Goal: Information Seeking & Learning: Check status

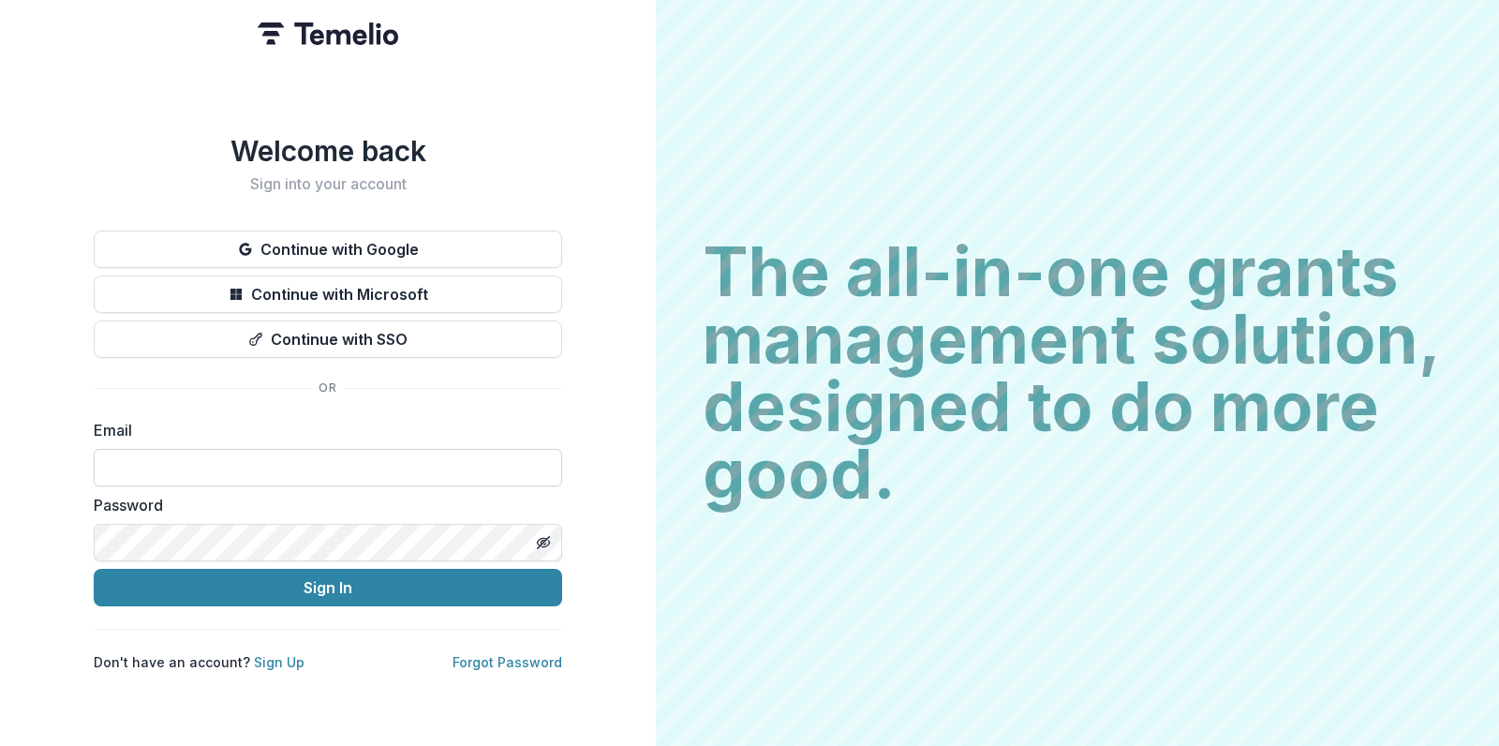
click at [174, 461] on input at bounding box center [328, 467] width 469 height 37
click at [311, 454] on input at bounding box center [328, 467] width 469 height 37
type input "**********"
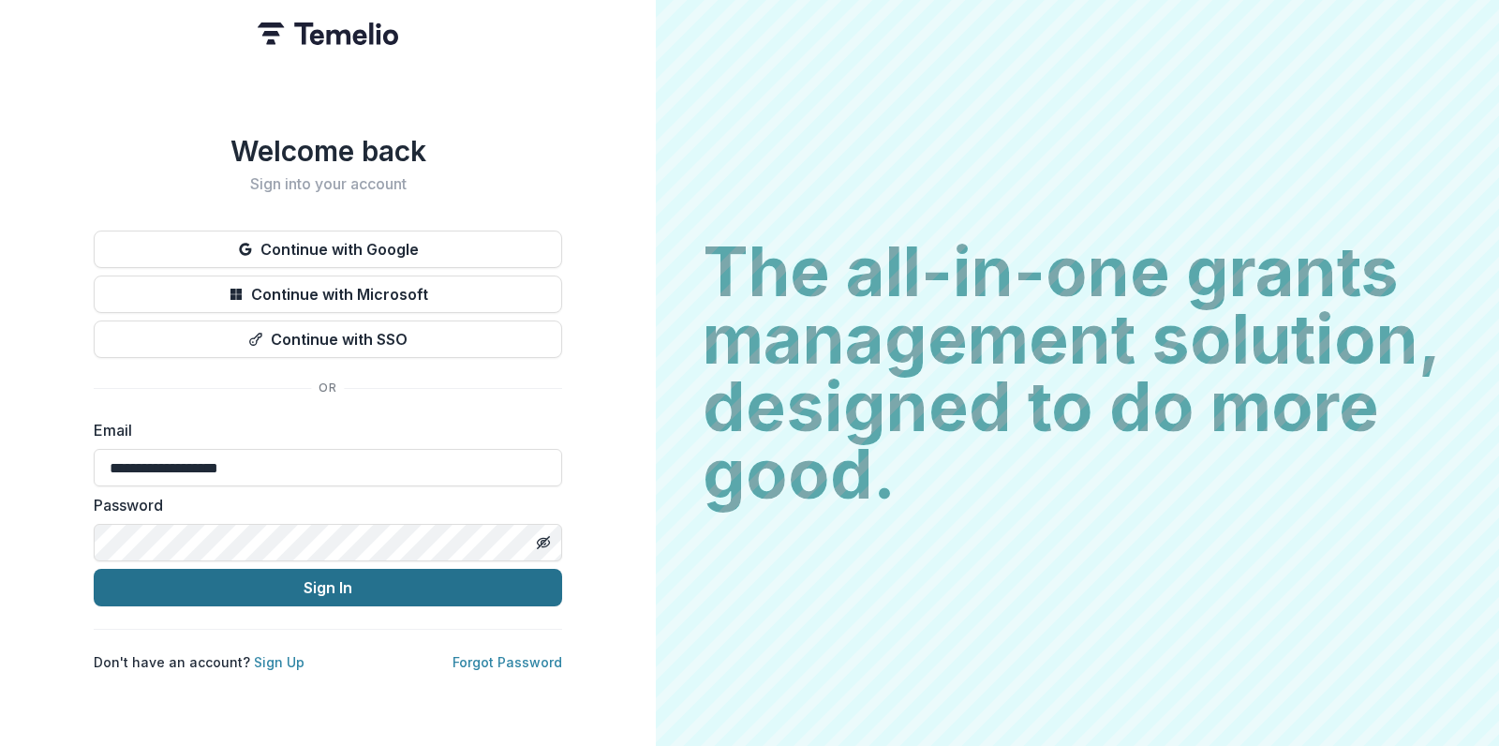
click at [323, 584] on button "Sign In" at bounding box center [328, 587] width 469 height 37
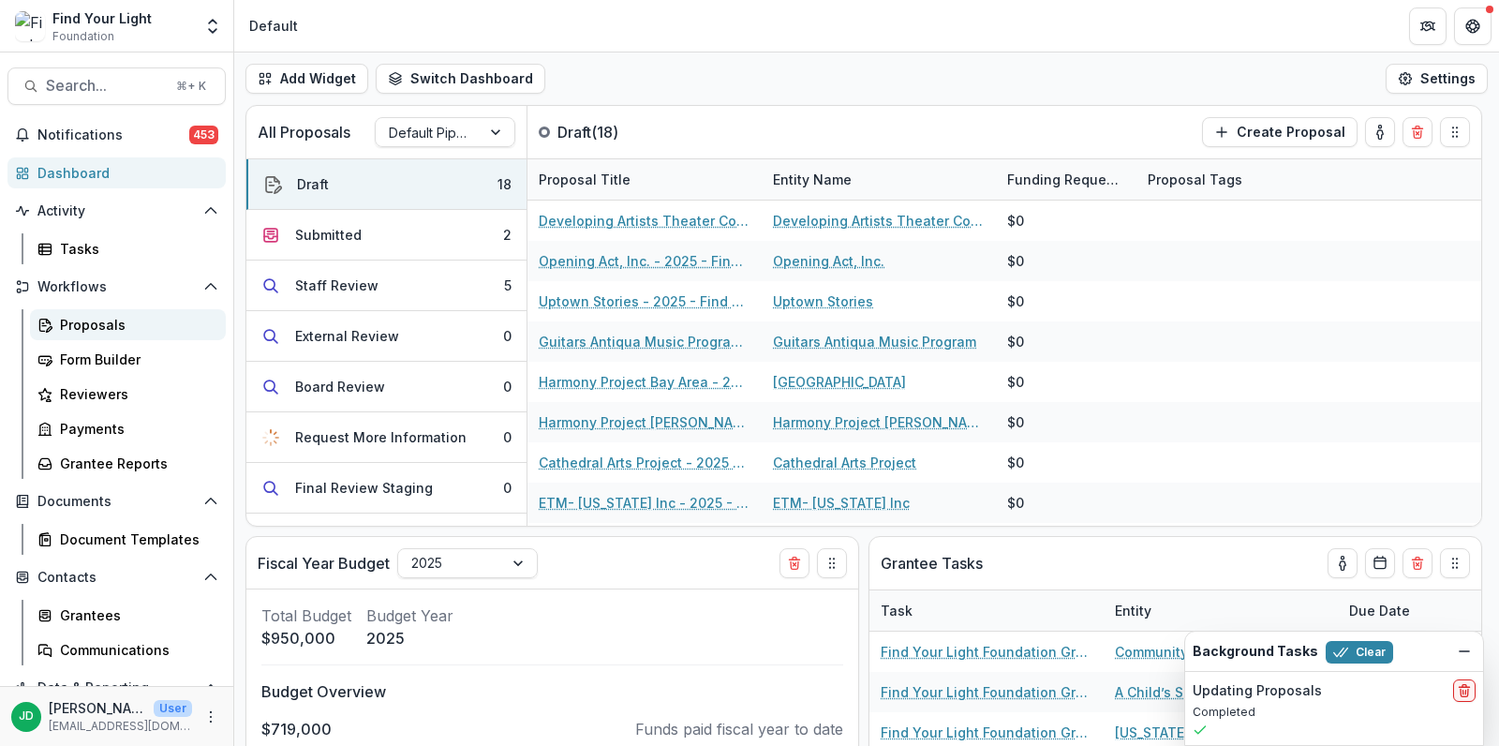
click at [100, 324] on div "Proposals" at bounding box center [135, 325] width 151 height 20
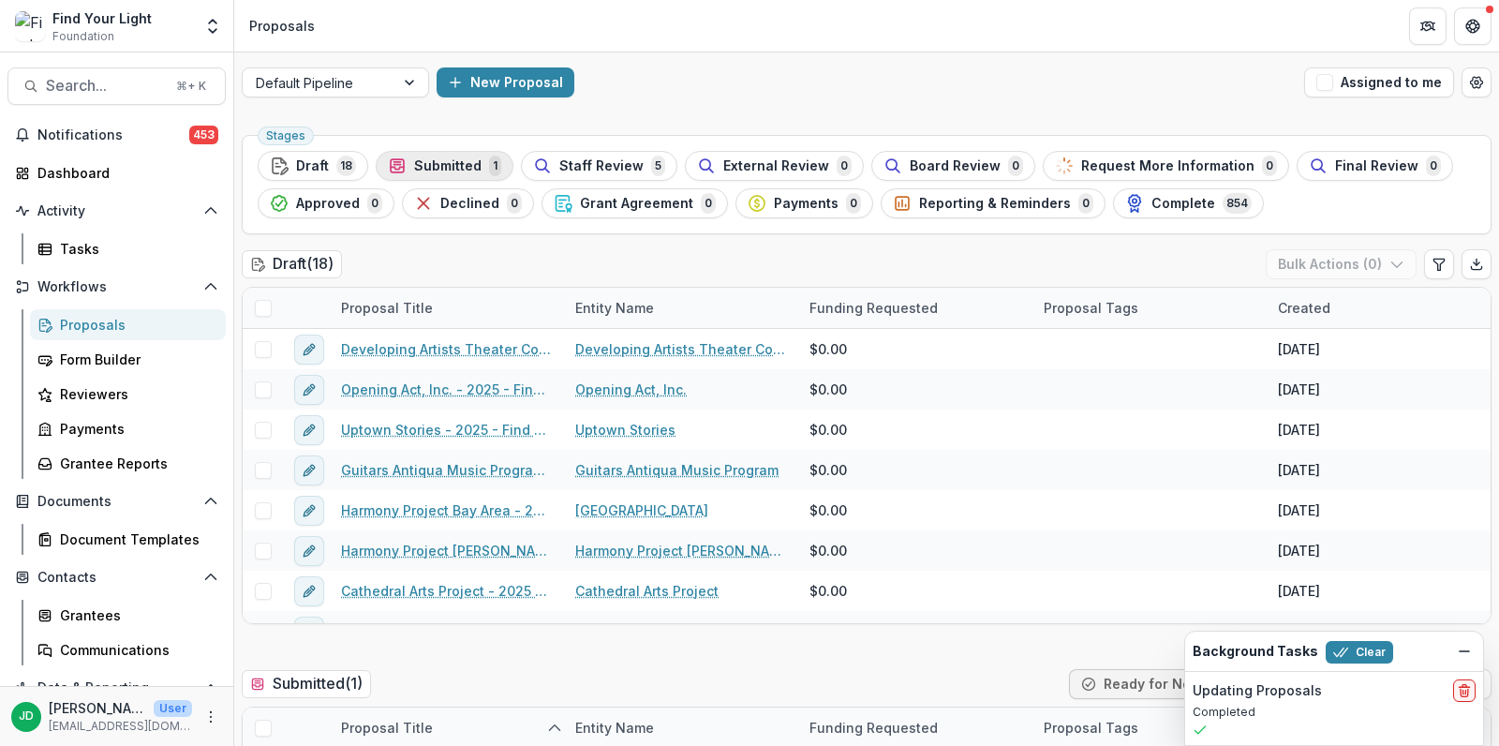
click at [433, 158] on span "Submitted" at bounding box center [447, 166] width 67 height 16
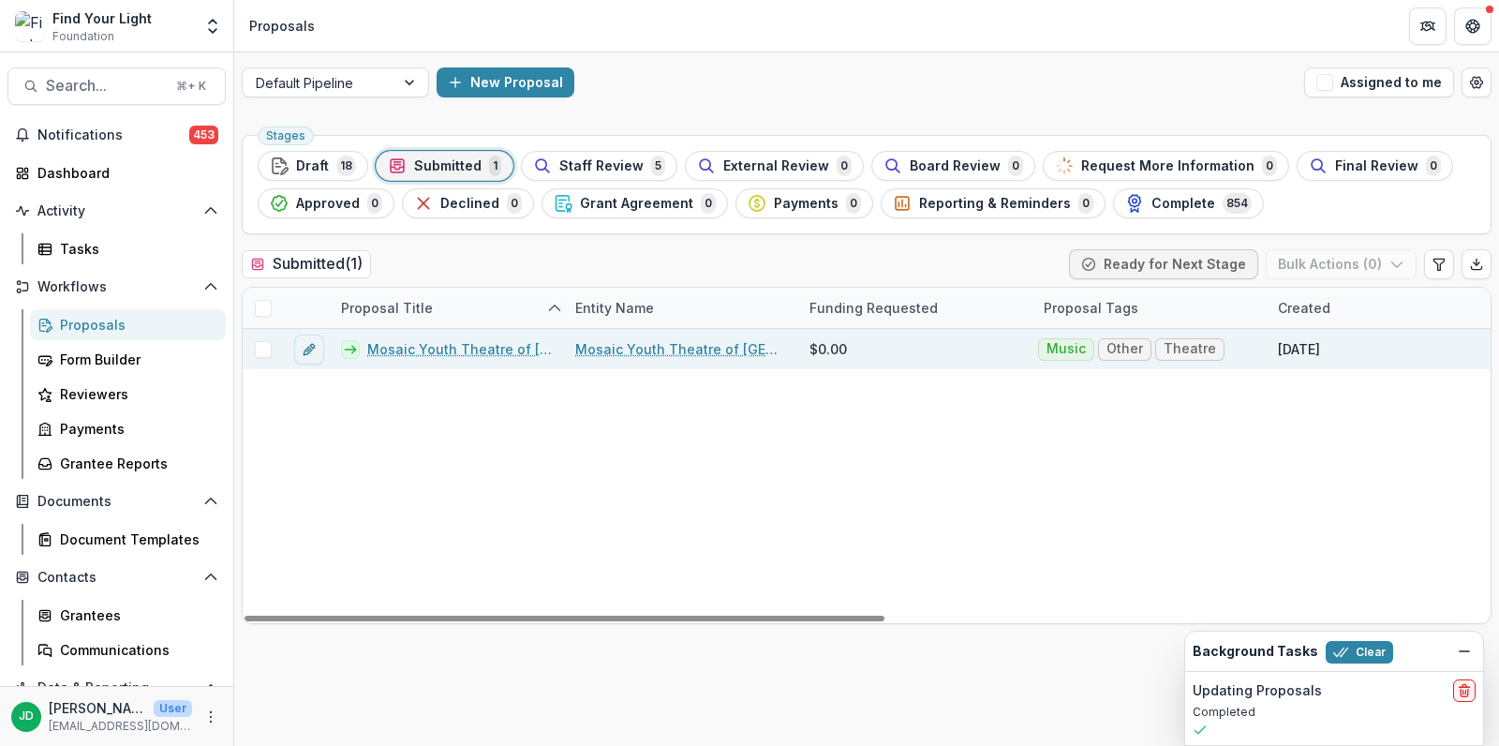
click at [263, 345] on span at bounding box center [263, 349] width 17 height 17
click at [1330, 255] on button "Bulk Actions ( 1 )" at bounding box center [1343, 264] width 147 height 30
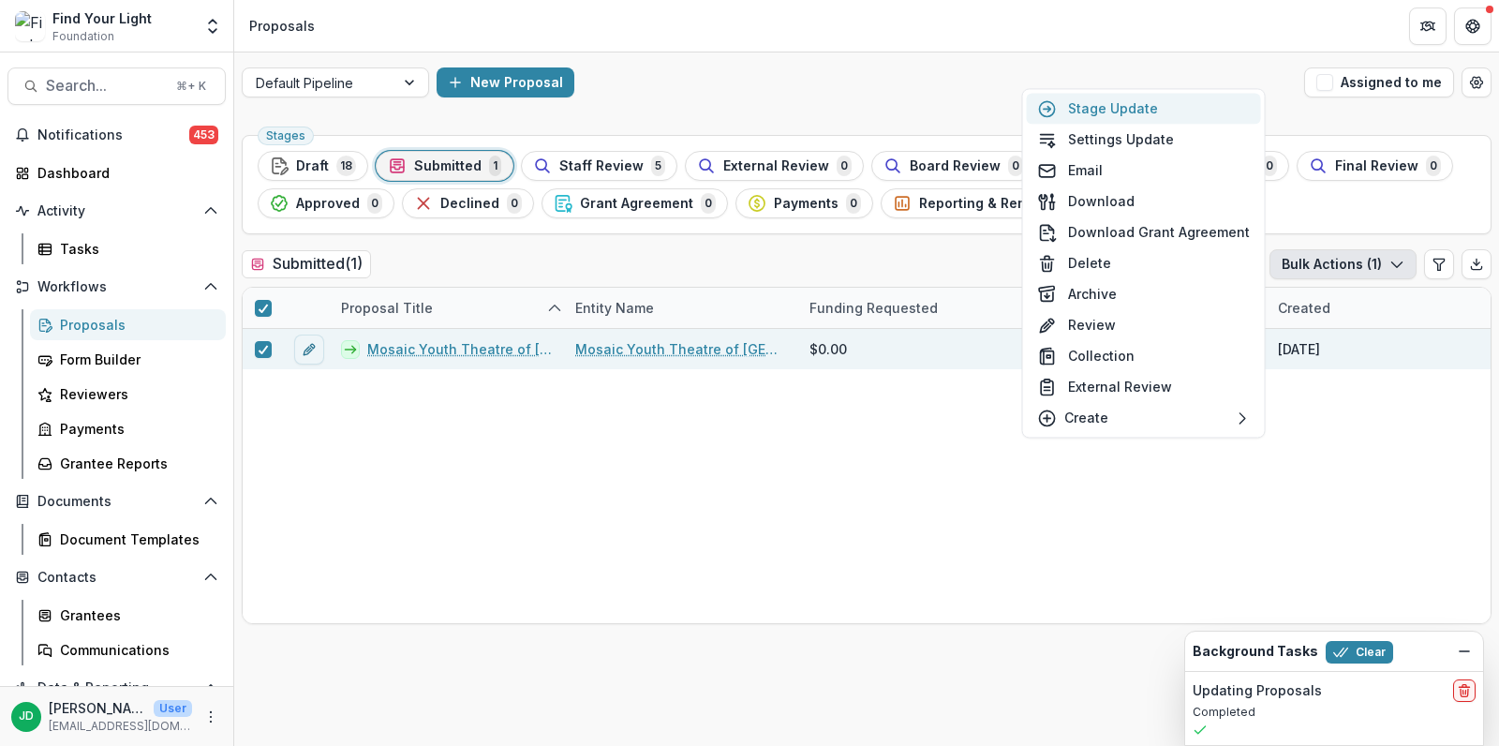
click at [1161, 111] on button "Stage Update" at bounding box center [1144, 108] width 234 height 31
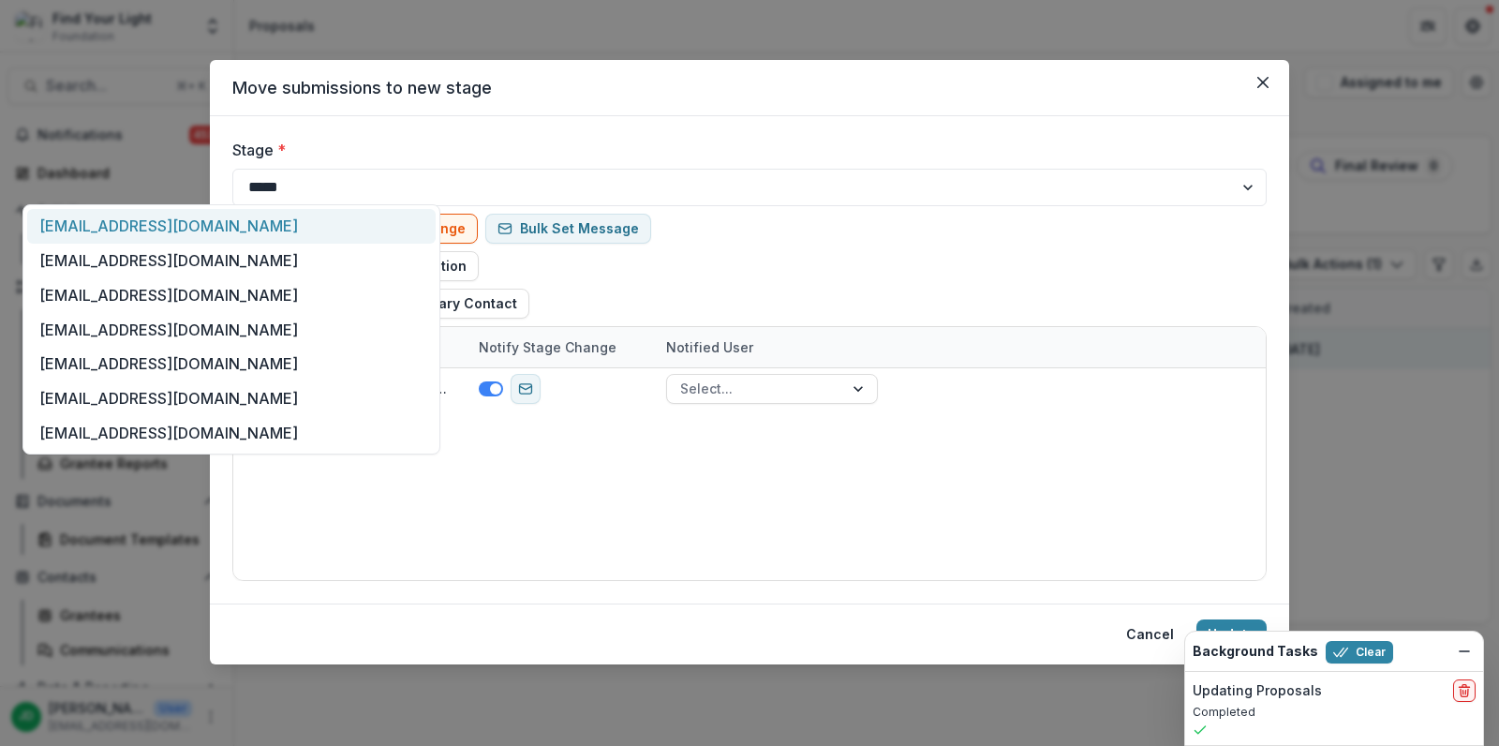
click at [380, 180] on div at bounding box center [218, 179] width 356 height 25
click at [413, 171] on select "**********" at bounding box center [749, 187] width 1035 height 37
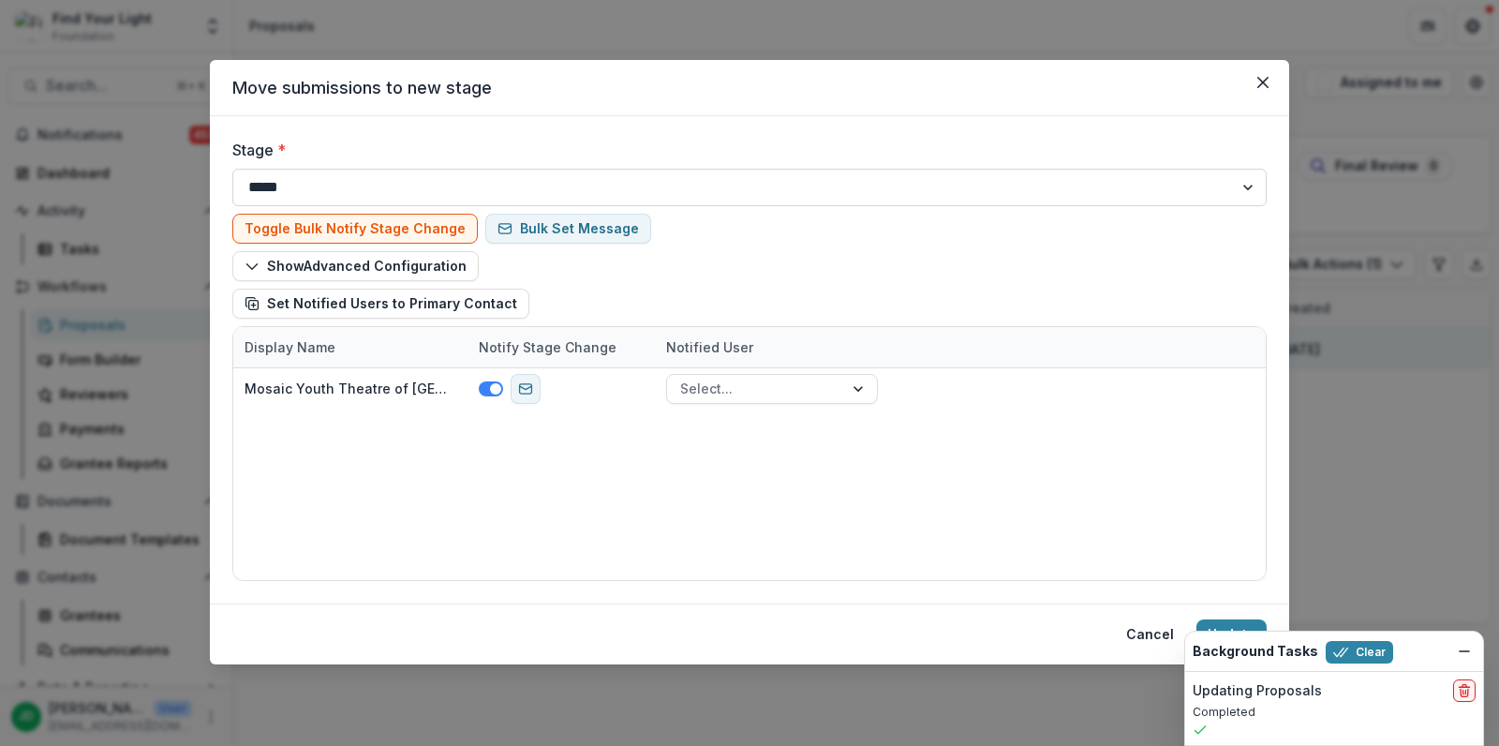
select select "**********"
click at [232, 169] on select "**********" at bounding box center [749, 187] width 1035 height 37
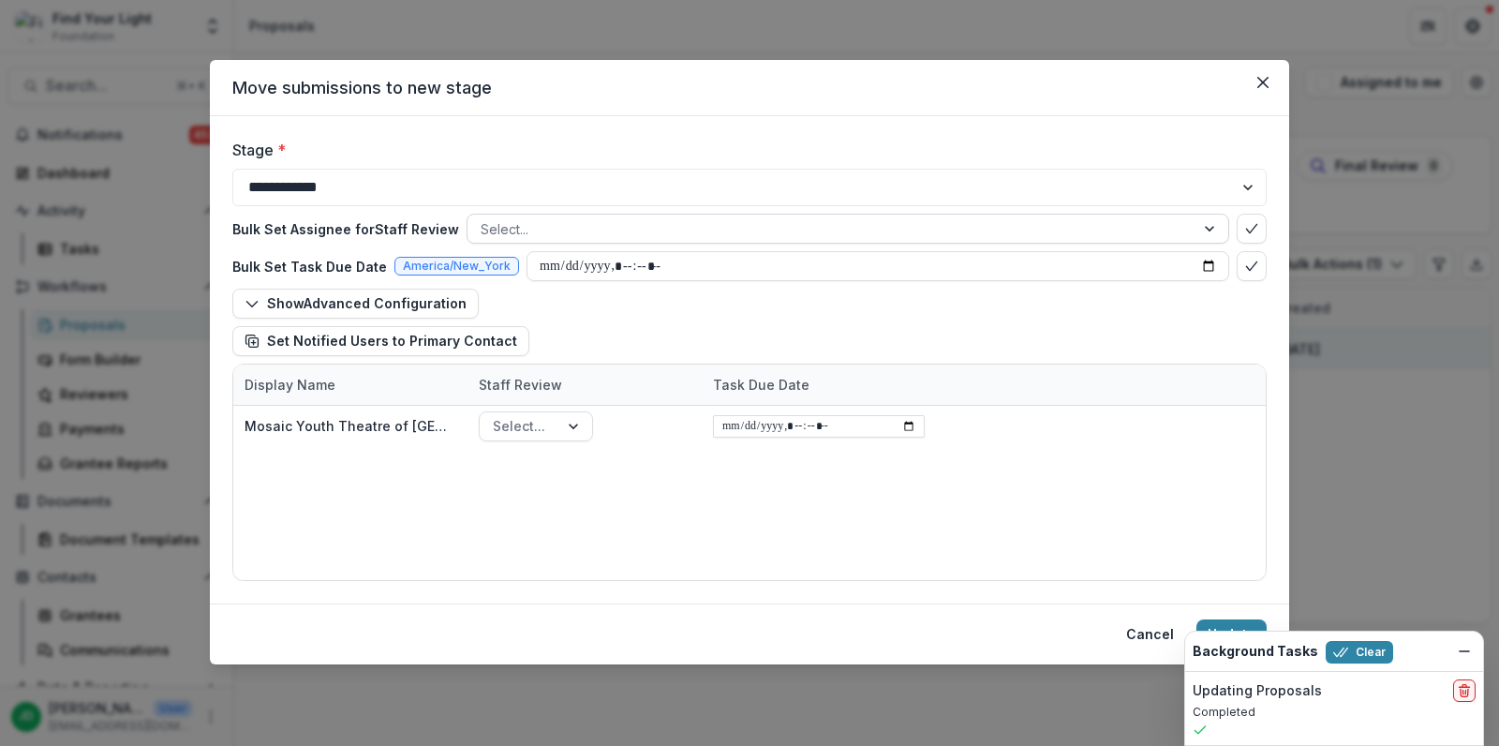
click at [595, 221] on div at bounding box center [831, 228] width 701 height 23
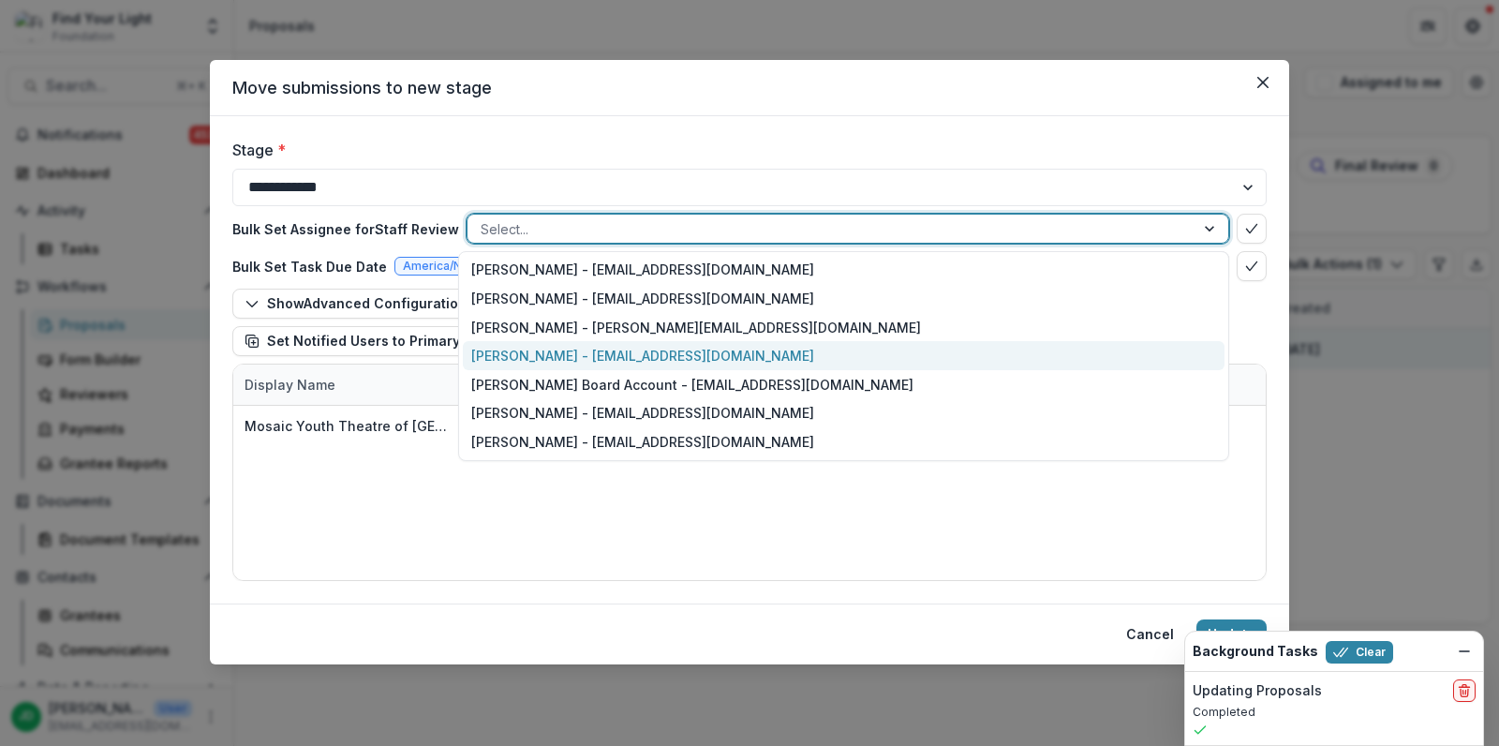
click at [573, 349] on div "Jake Goldbas - jgoldbas@fylf.org" at bounding box center [844, 355] width 762 height 29
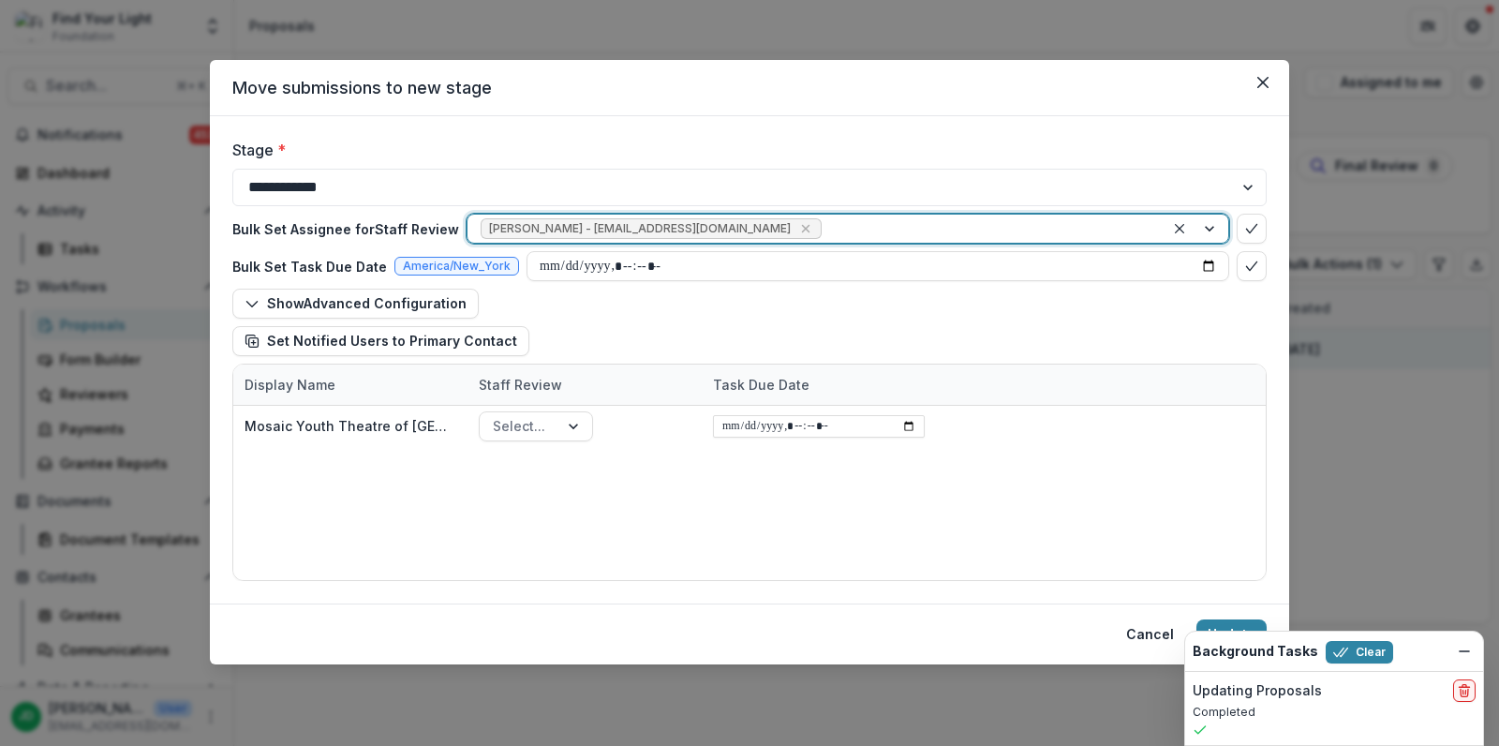
click at [826, 223] on div at bounding box center [989, 228] width 326 height 23
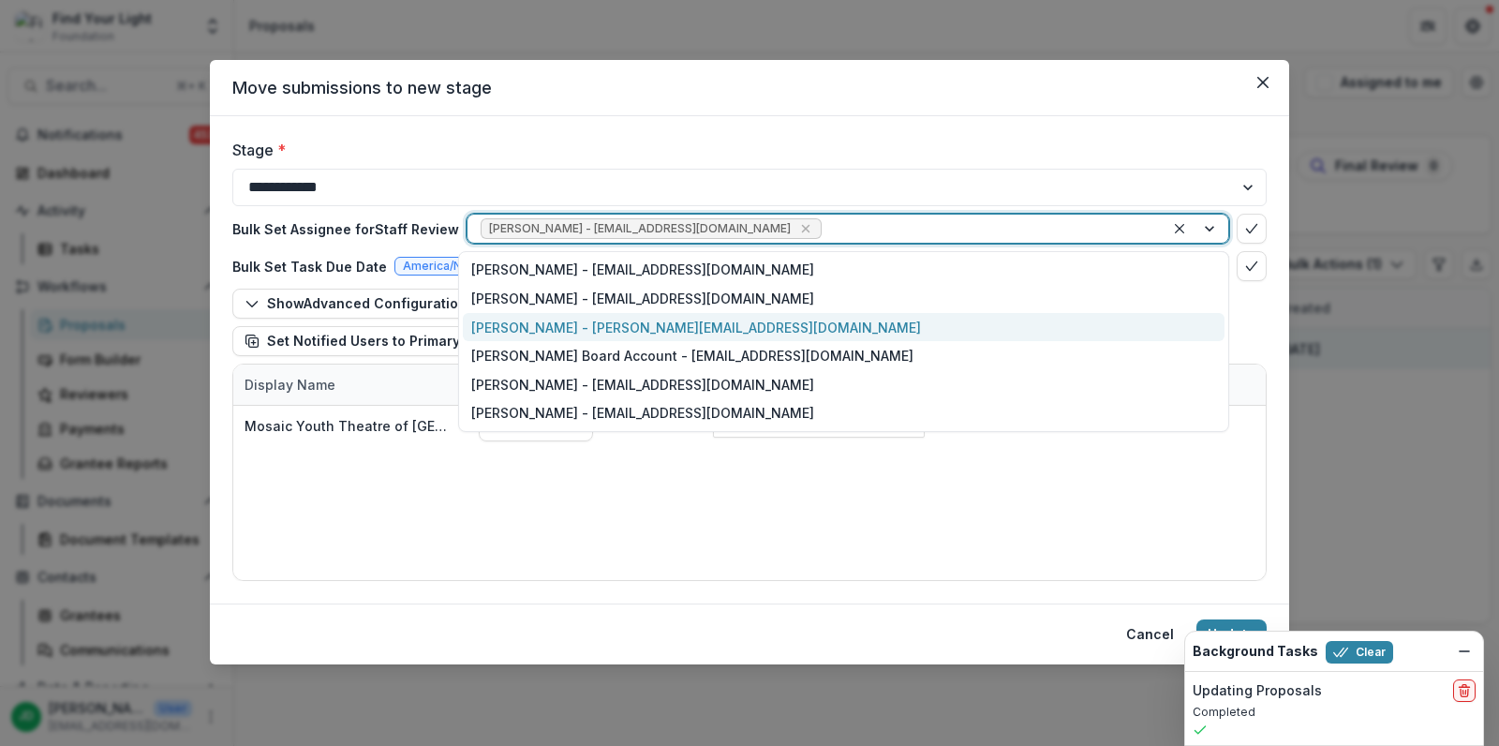
click at [675, 322] on div "Jeffrey Dollinger - jdollinger@fylf.org" at bounding box center [844, 327] width 762 height 29
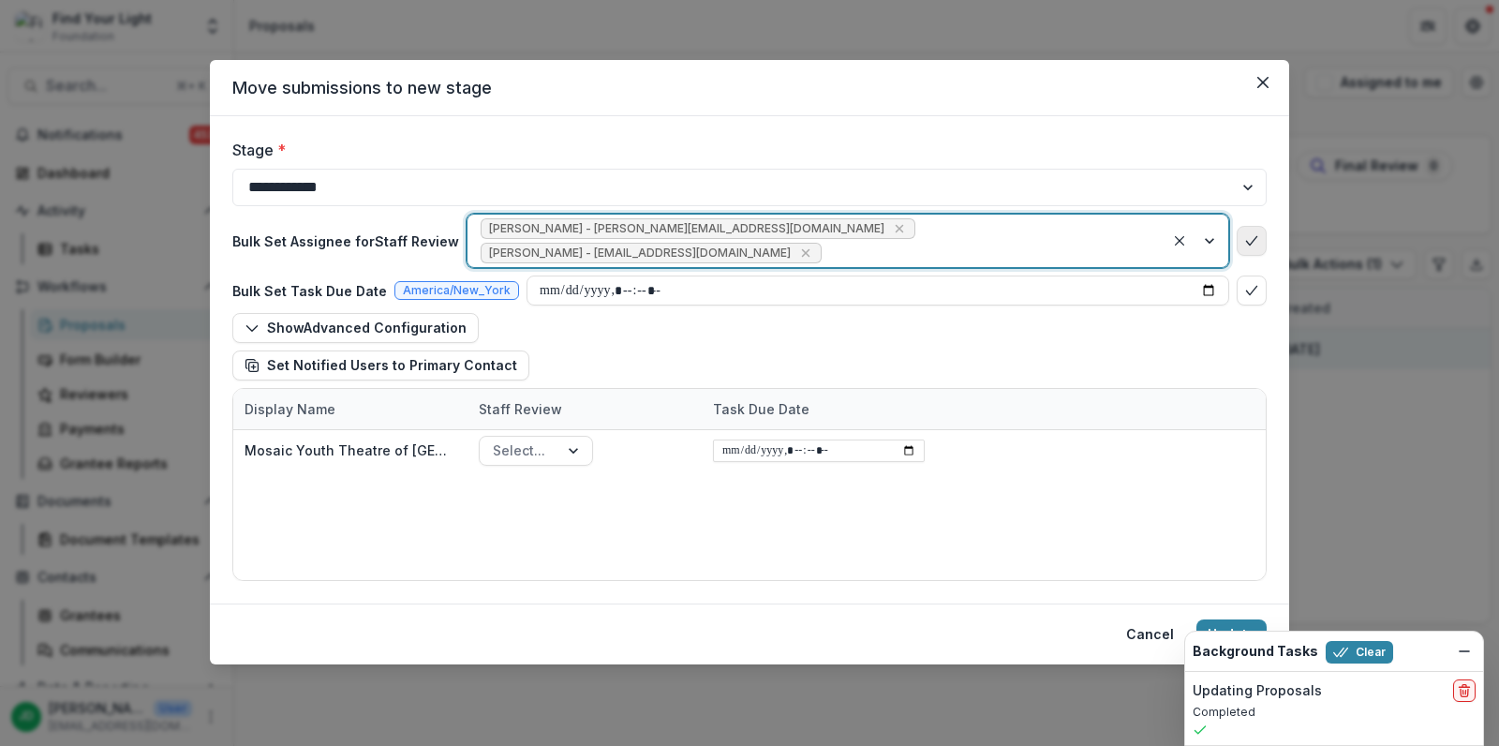
click at [1250, 233] on icon "bulk-confirm-option" at bounding box center [1252, 240] width 15 height 15
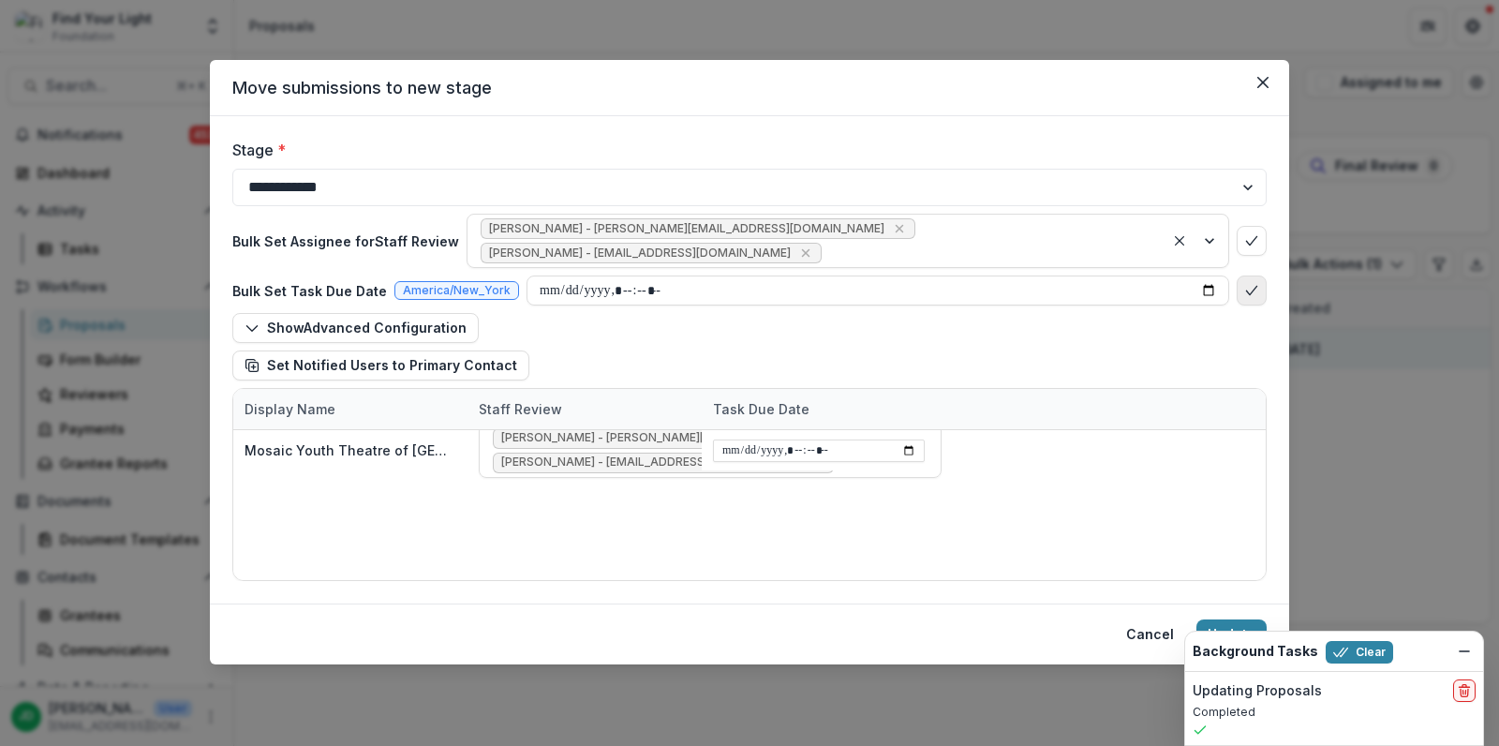
click at [1255, 286] on polyline "bulk-confirm-option" at bounding box center [1251, 290] width 10 height 8
click at [1250, 628] on button "Update" at bounding box center [1232, 634] width 70 height 30
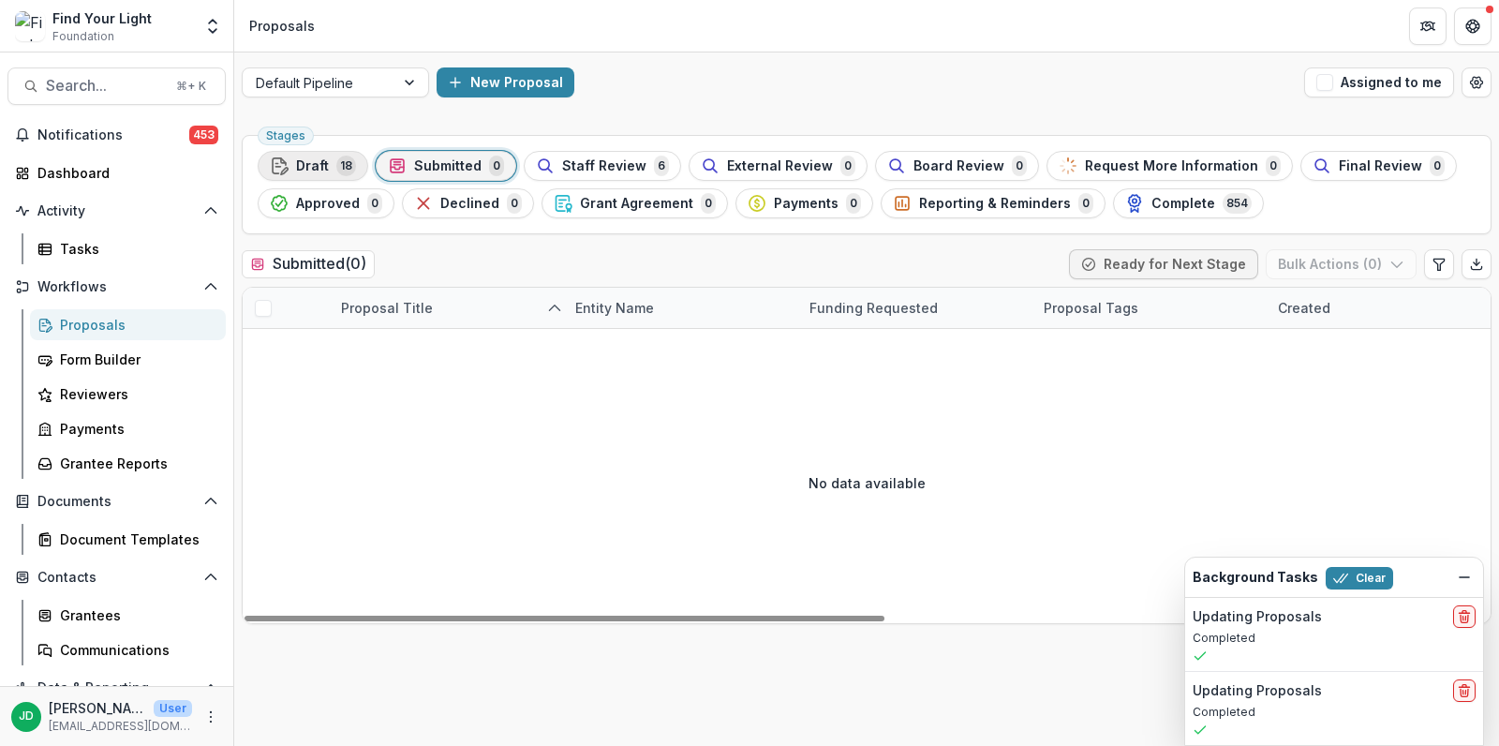
click at [320, 165] on span "Draft" at bounding box center [312, 166] width 33 height 16
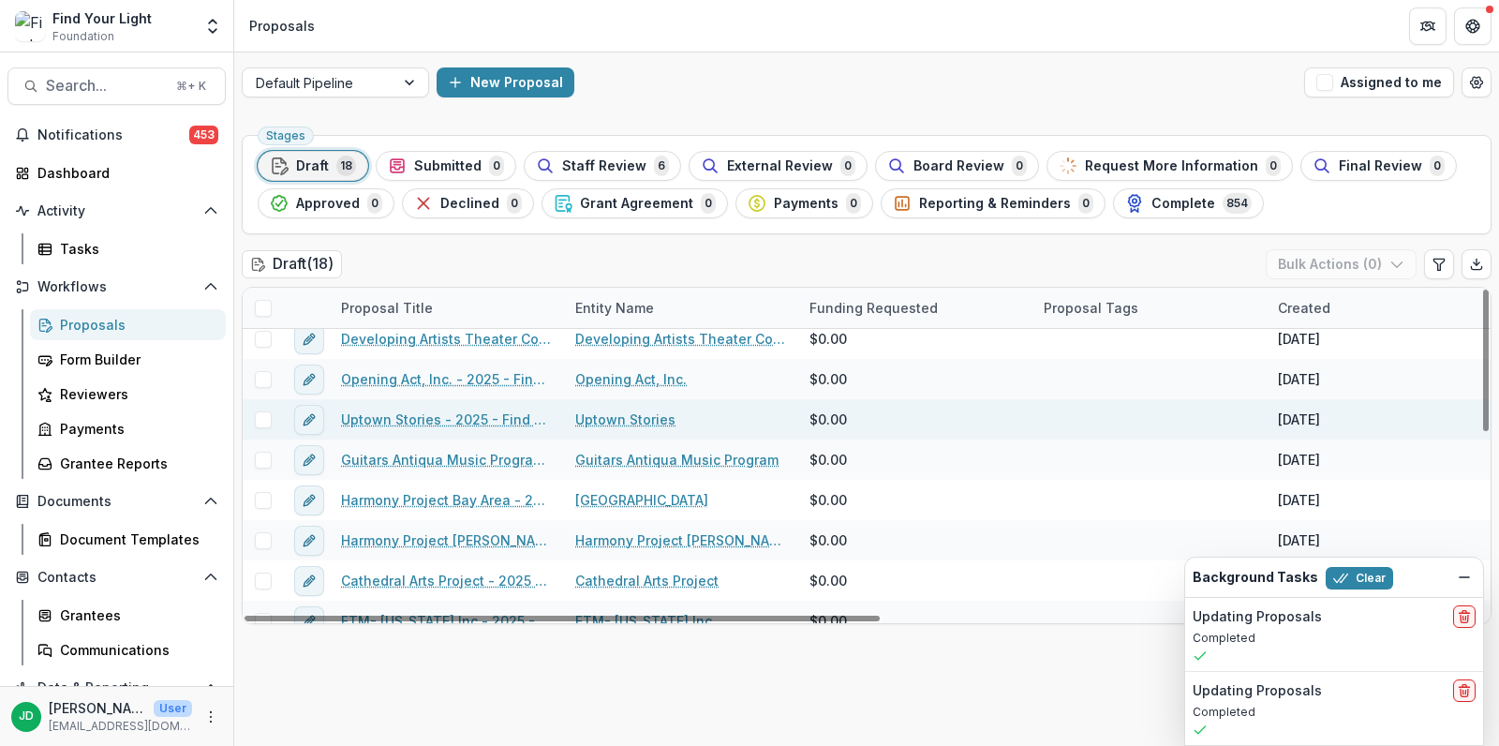
scroll to position [7, 0]
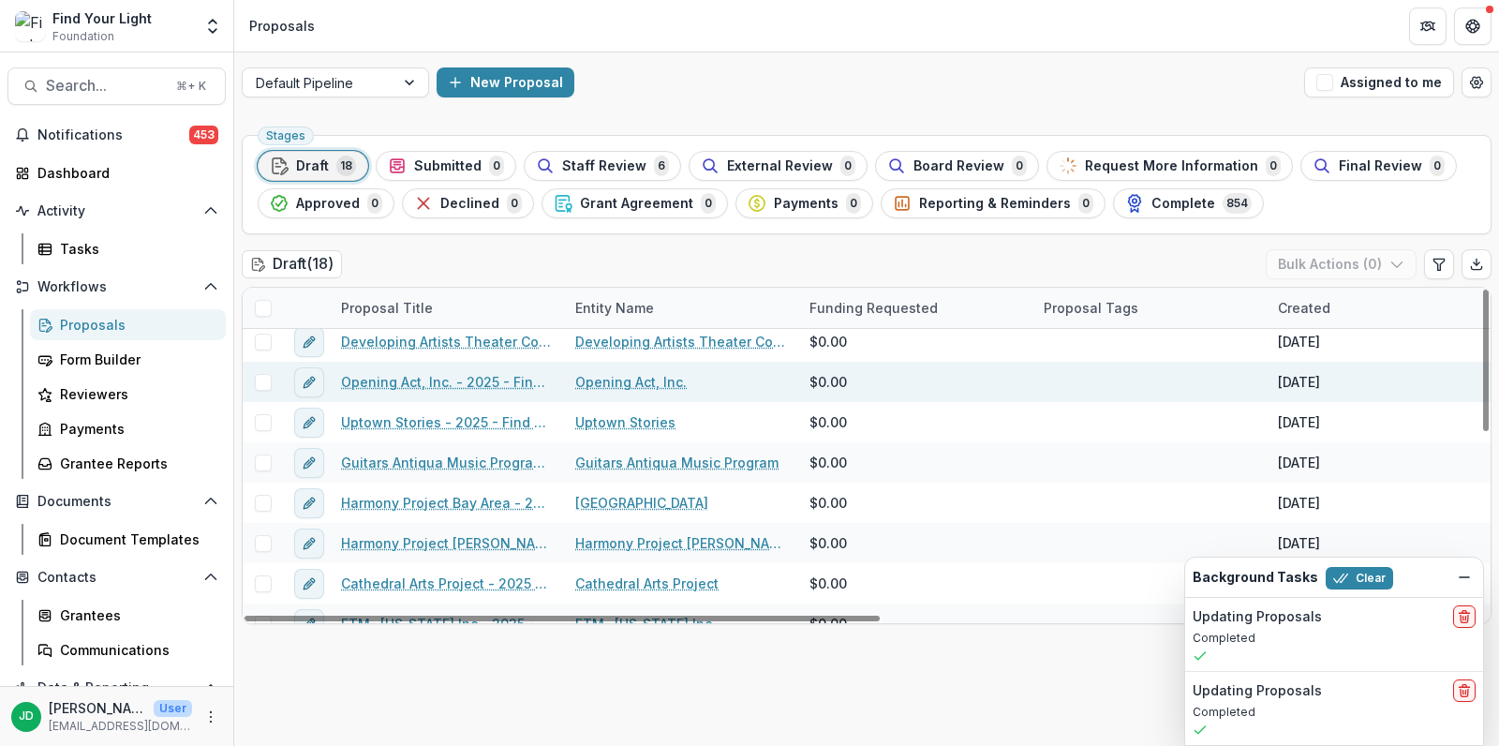
click at [387, 384] on link "Opening Act, Inc. - 2025 - Find Your Light Foundation 25/26 RFP Grant Applicati…" at bounding box center [447, 382] width 212 height 20
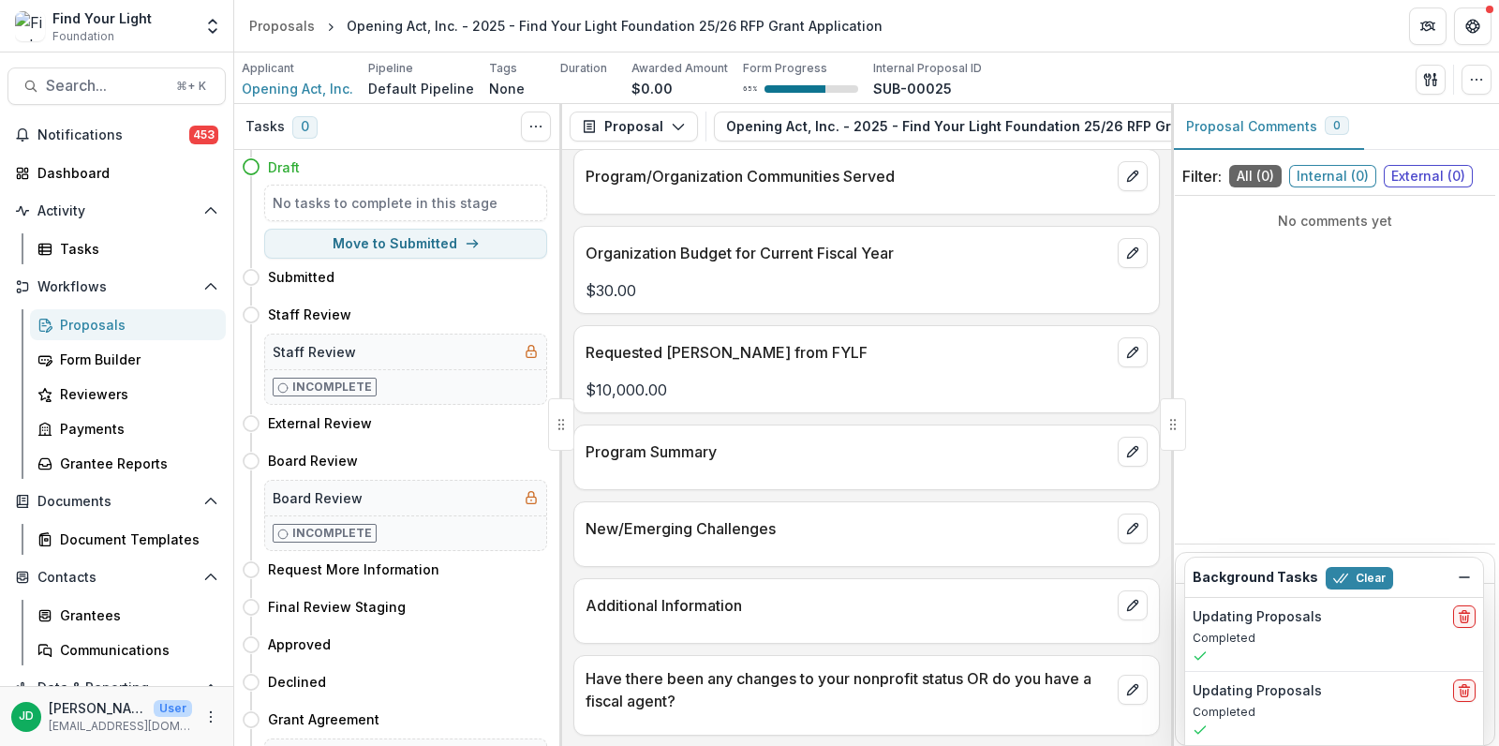
scroll to position [1379, 0]
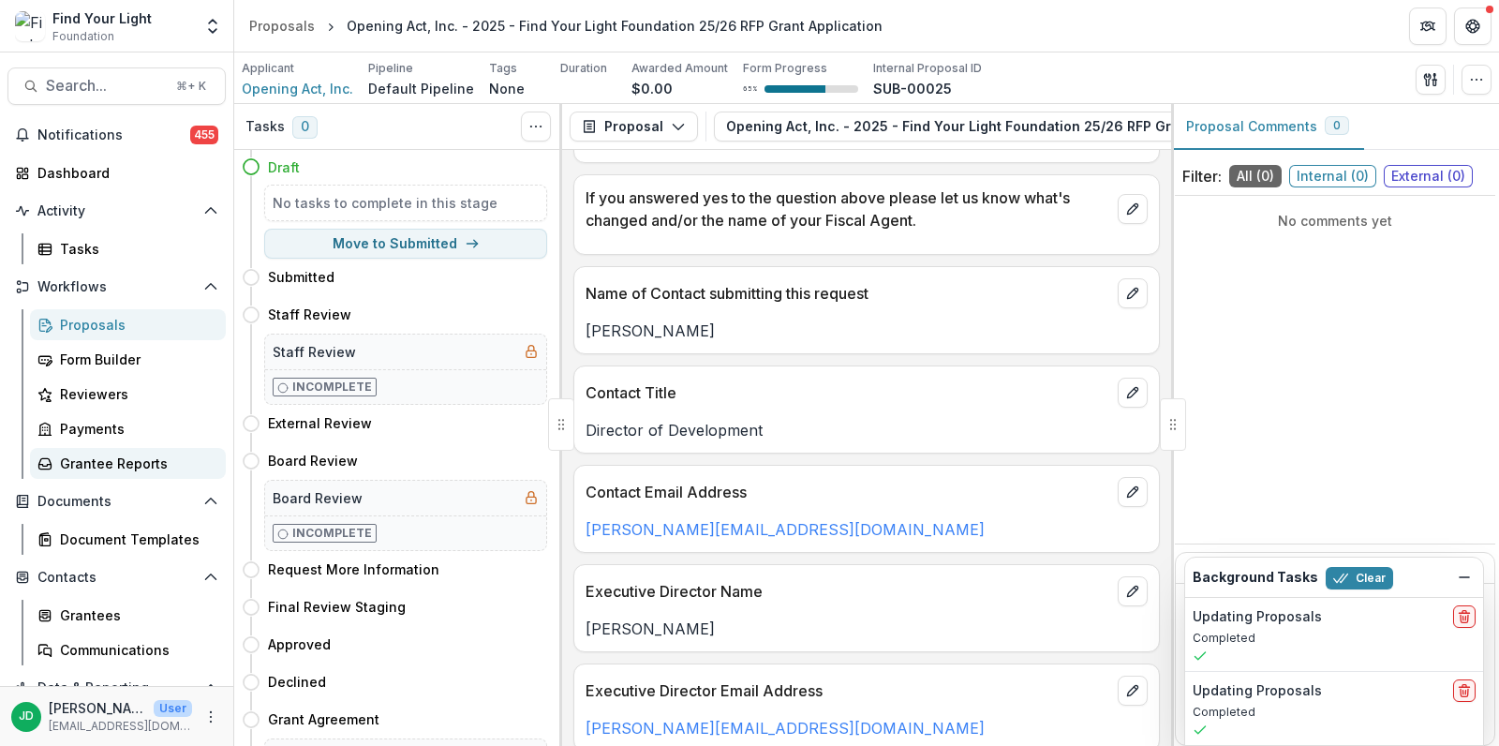
click at [83, 455] on div "Grantee Reports" at bounding box center [135, 464] width 151 height 20
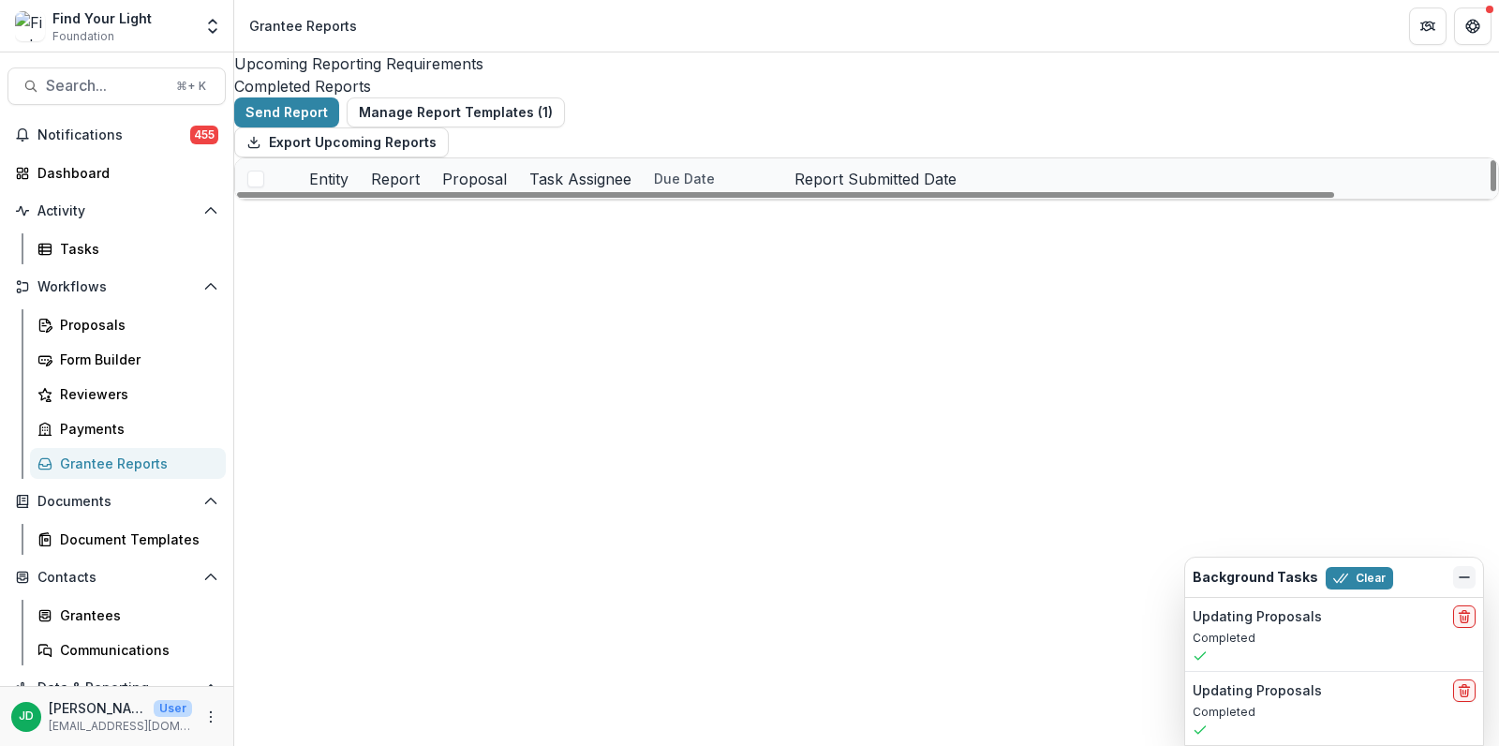
click at [1466, 581] on icon "Dismiss" at bounding box center [1464, 577] width 15 height 15
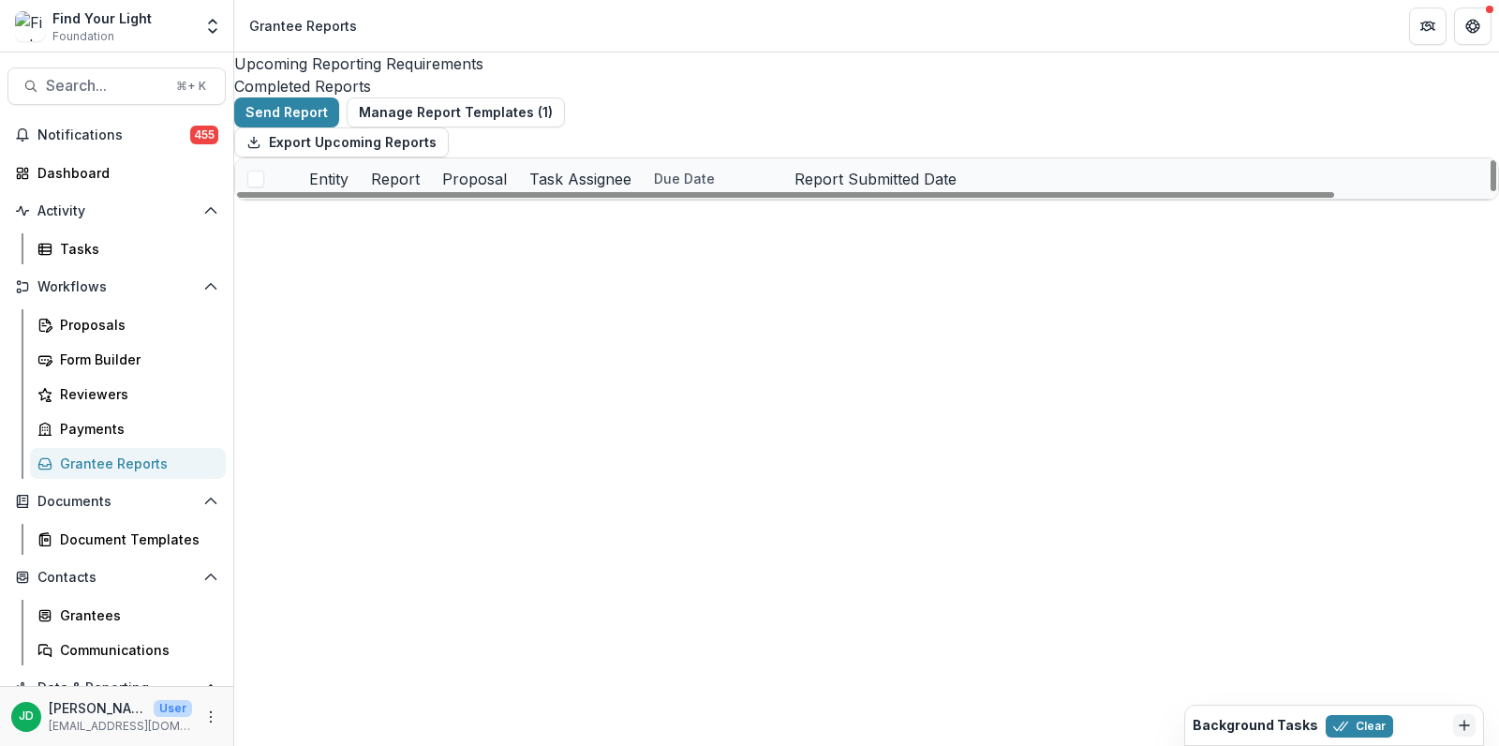
scroll to position [278, 0]
click at [348, 496] on icon "Add to friends" at bounding box center [340, 503] width 15 height 15
click at [586, 157] on div "Export Upcoming Reports" at bounding box center [866, 142] width 1265 height 30
click at [348, 532] on button "Add to friends" at bounding box center [340, 542] width 15 height 20
click at [554, 152] on div "Export Upcoming Reports" at bounding box center [866, 142] width 1265 height 30
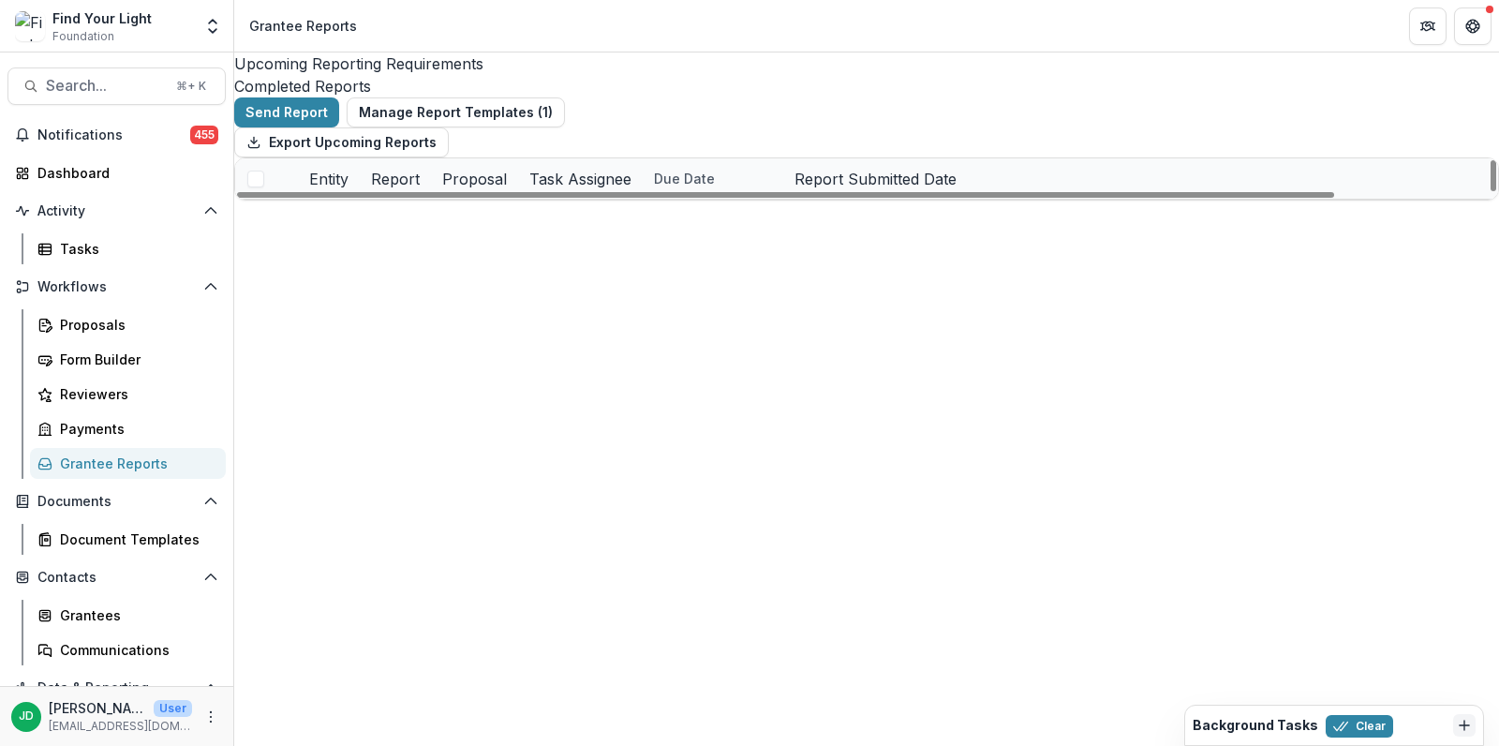
click at [348, 573] on button "Add to friends" at bounding box center [340, 583] width 15 height 20
click at [547, 157] on div "Export Upcoming Reports" at bounding box center [866, 142] width 1265 height 30
click at [348, 653] on button "Add to friends" at bounding box center [340, 663] width 15 height 20
click at [599, 144] on div "Export Upcoming Reports" at bounding box center [866, 142] width 1265 height 30
click at [541, 75] on div "Completed Reports" at bounding box center [866, 86] width 1265 height 22
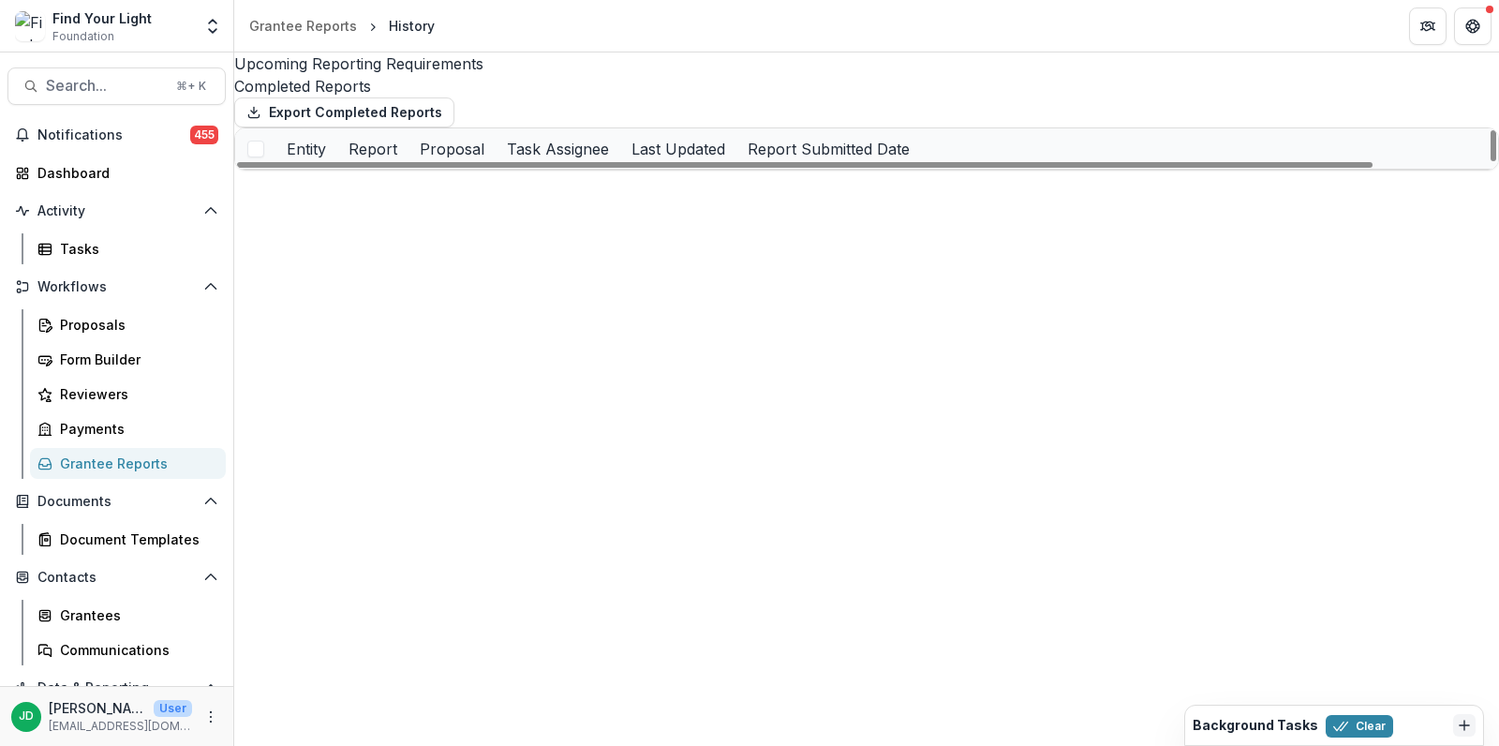
click at [337, 169] on div "Entity" at bounding box center [307, 148] width 62 height 40
click at [385, 232] on input at bounding box center [365, 243] width 150 height 22
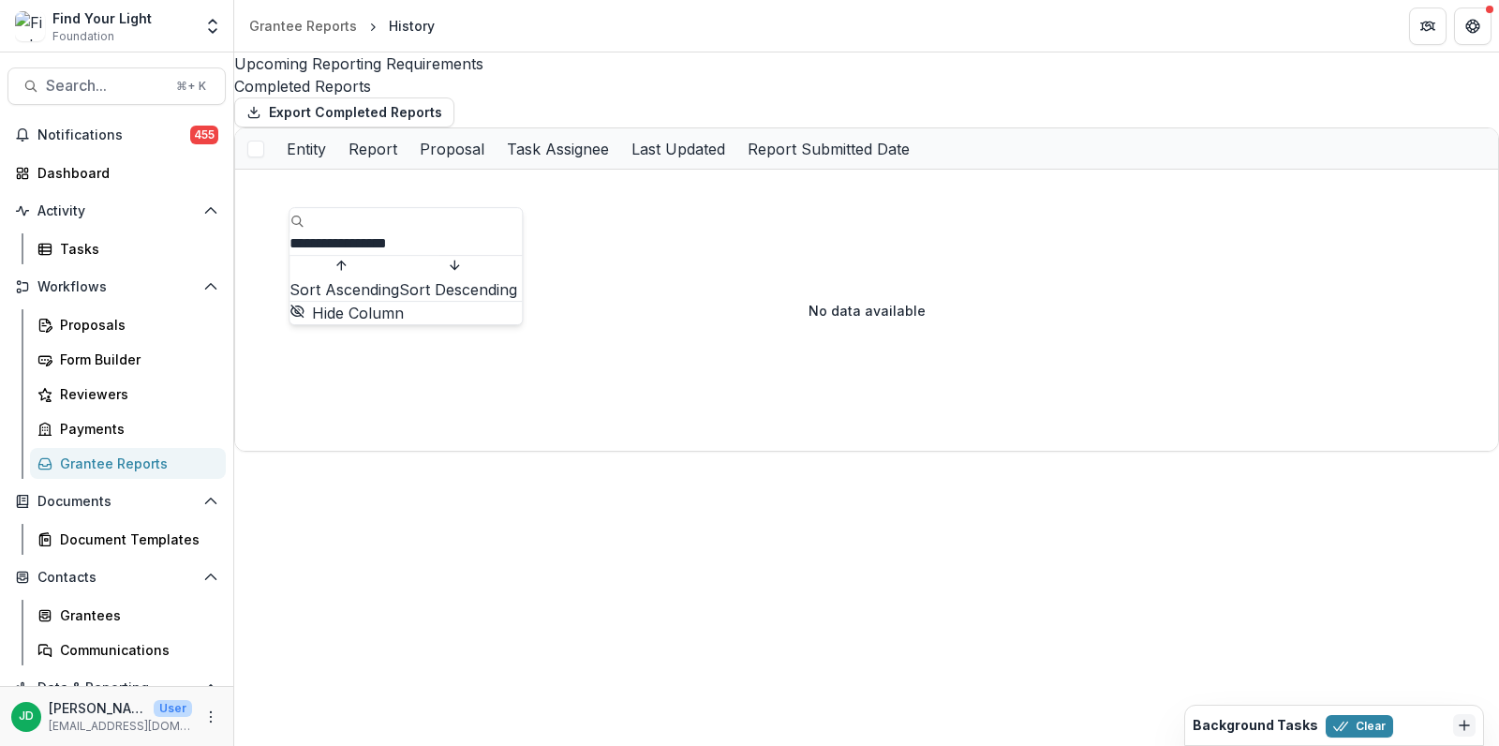
type input "**********"
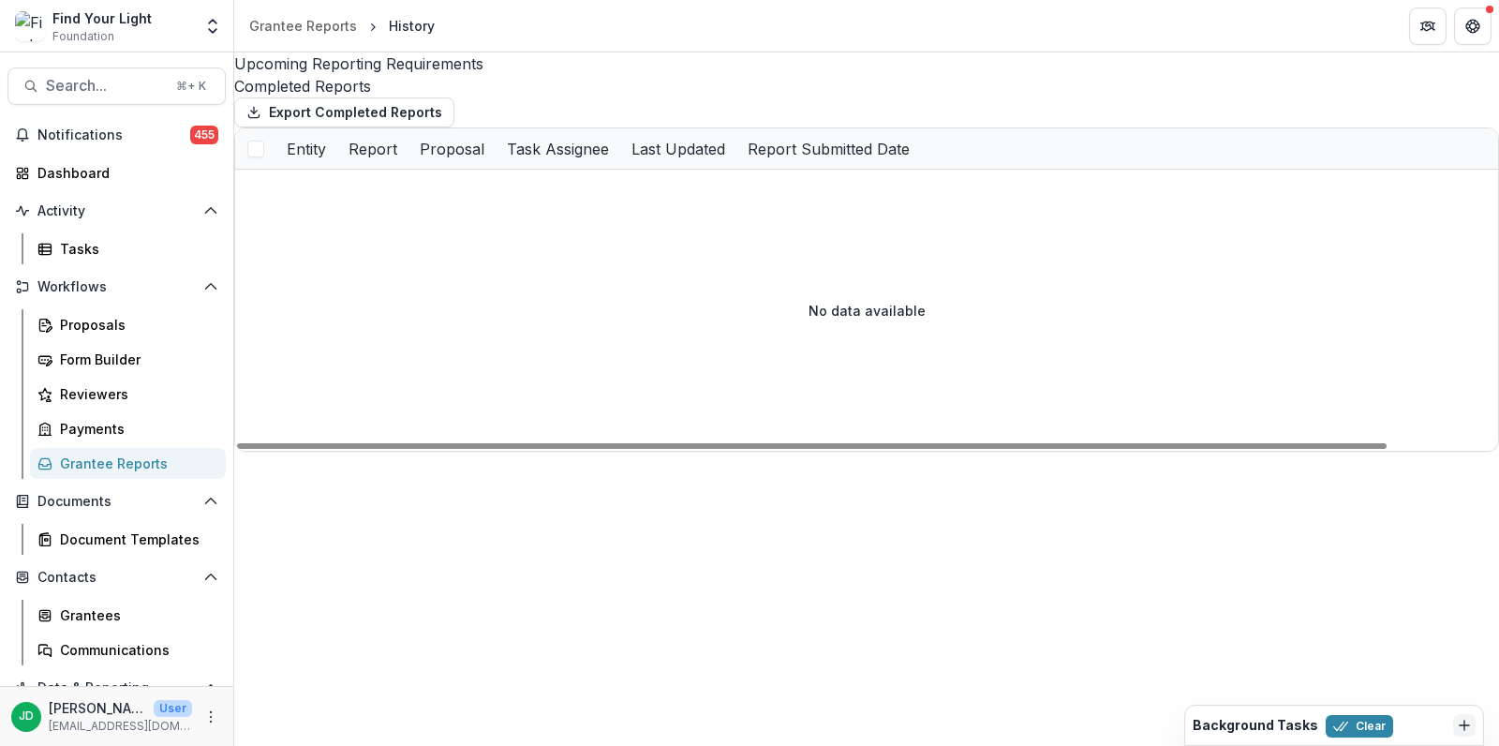
click at [539, 79] on div "Completed Reports" at bounding box center [866, 86] width 1265 height 22
click at [337, 169] on div "Entity" at bounding box center [307, 148] width 62 height 40
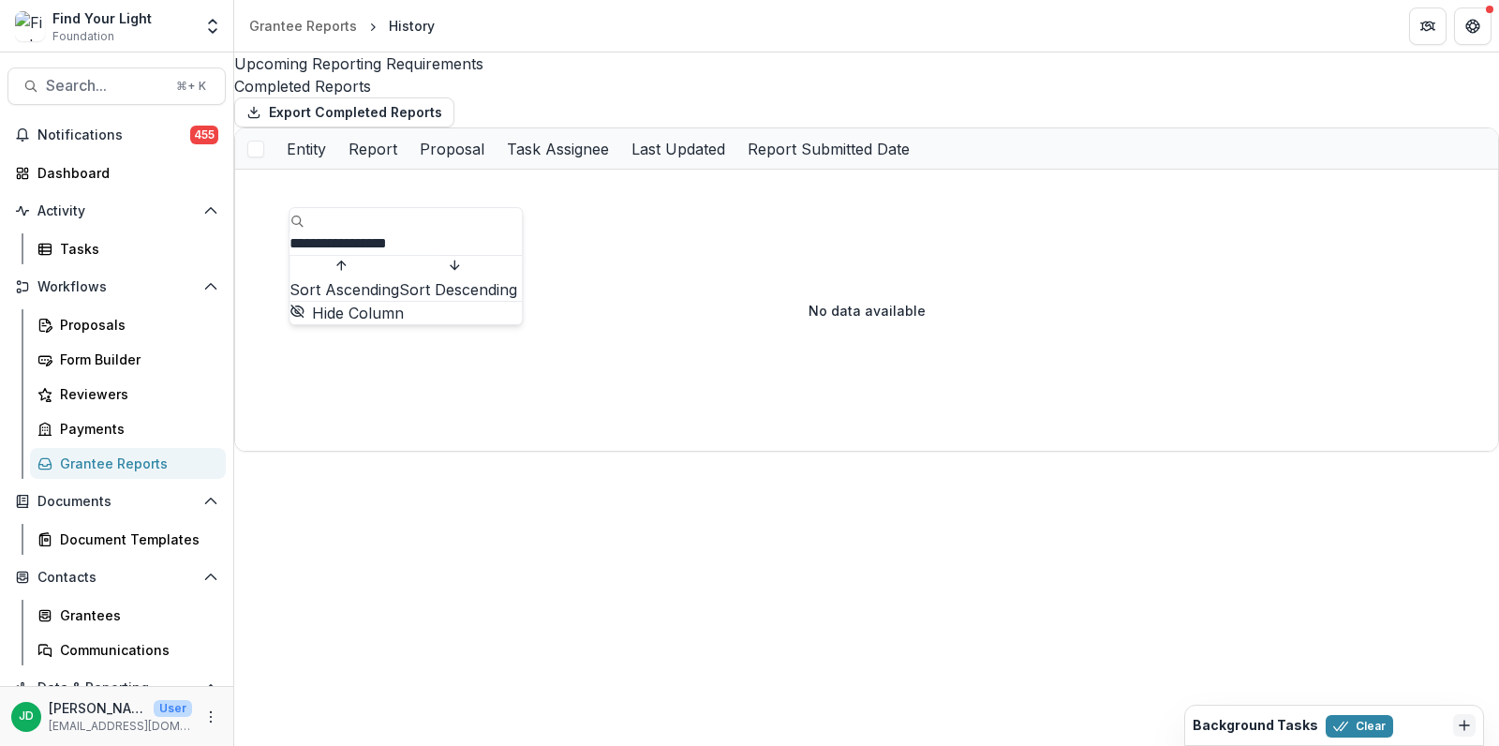
drag, startPoint x: 438, startPoint y: 220, endPoint x: 363, endPoint y: 225, distance: 75.1
click at [363, 232] on input "**********" at bounding box center [365, 243] width 150 height 22
type input "*****"
click at [425, 75] on div "Upcoming Reporting Requirements" at bounding box center [866, 63] width 1265 height 22
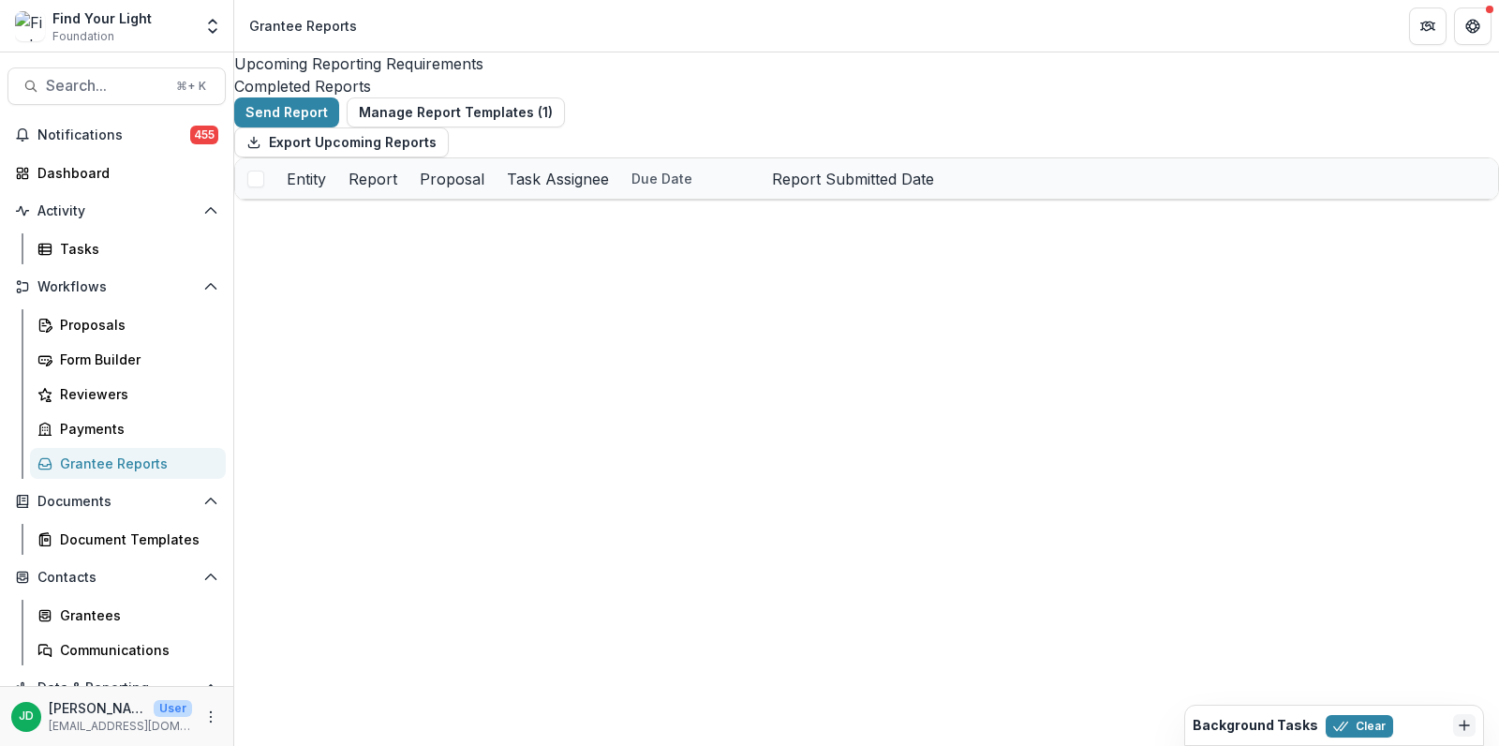
click at [526, 75] on div "Completed Reports" at bounding box center [866, 86] width 1265 height 22
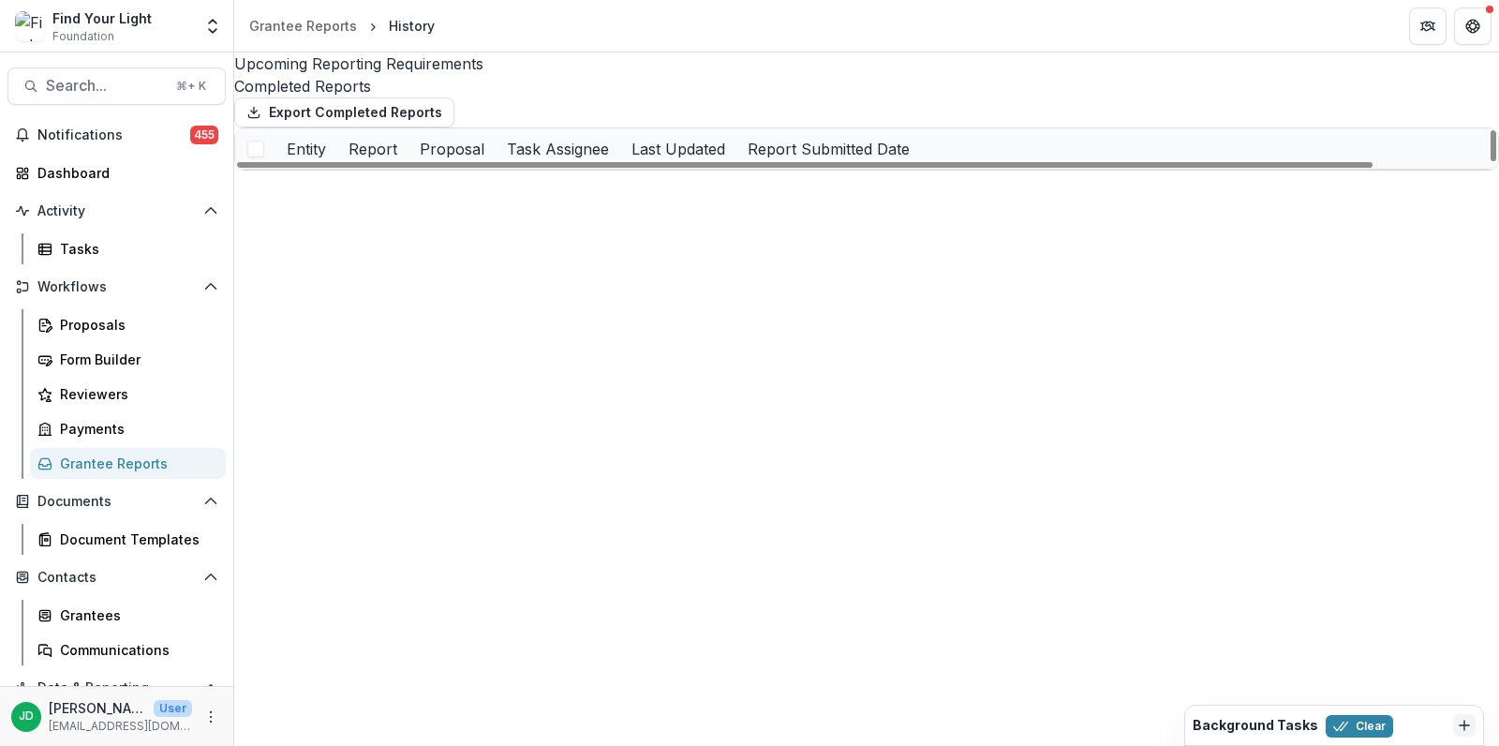
click at [337, 169] on div "Entity" at bounding box center [307, 148] width 62 height 40
click at [378, 232] on input at bounding box center [365, 243] width 150 height 22
type input "*****"
click at [714, 491] on div "Upcoming Reporting Requirements Completed Reports Export Completed Reports Enti…" at bounding box center [866, 398] width 1265 height 693
